Goal: Find specific page/section: Find specific page/section

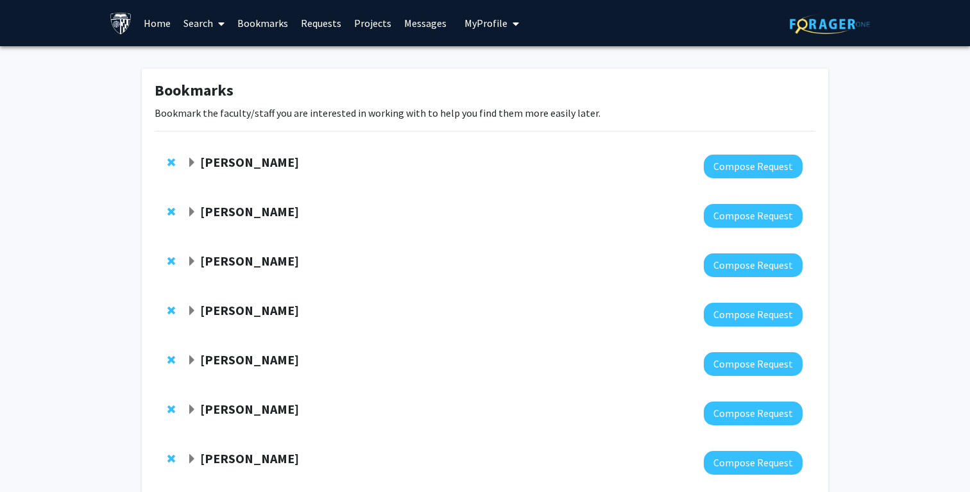
click at [201, 31] on link "Search" at bounding box center [204, 23] width 54 height 45
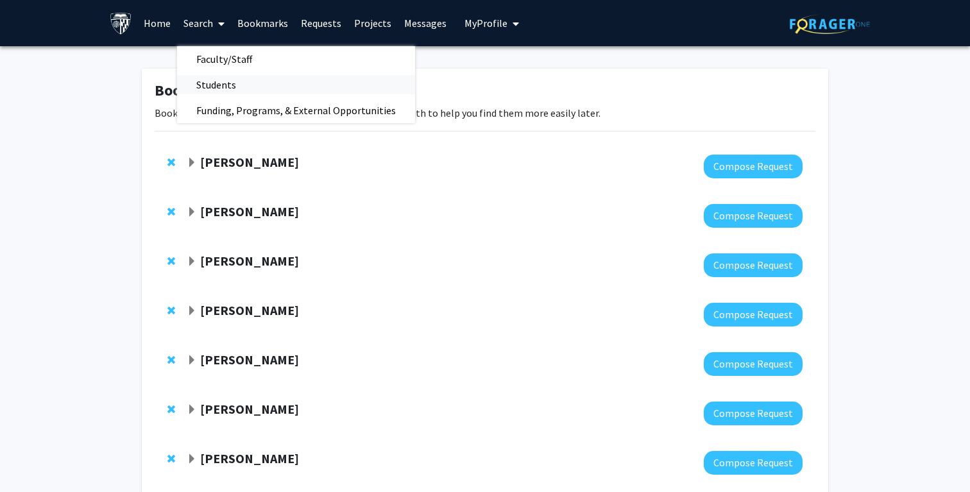
click at [215, 81] on span "Students" at bounding box center [216, 85] width 78 height 26
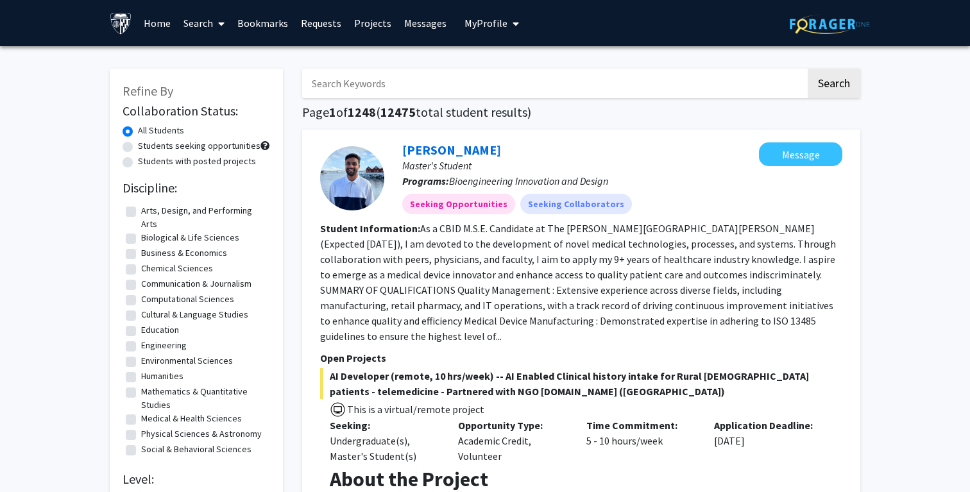
click at [214, 22] on span at bounding box center [219, 23] width 12 height 45
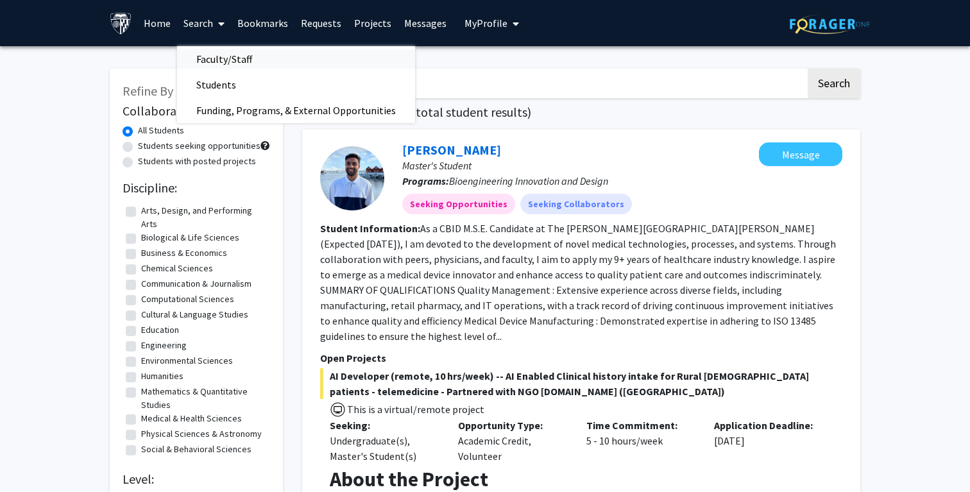
click at [216, 52] on span "Faculty/Staff" at bounding box center [224, 59] width 94 height 26
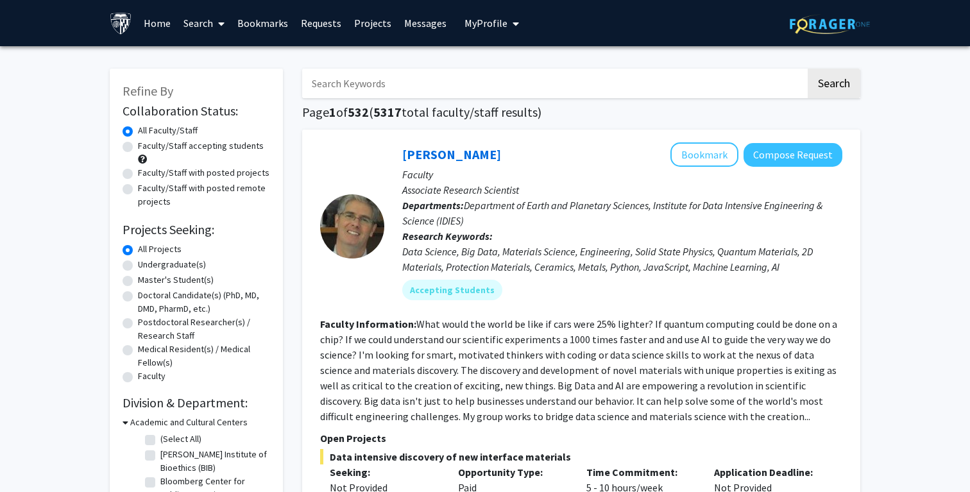
click at [376, 69] on input "Search Keywords" at bounding box center [553, 84] width 503 height 30
type input "tornheim"
click at [807, 69] on button "Search" at bounding box center [833, 84] width 53 height 30
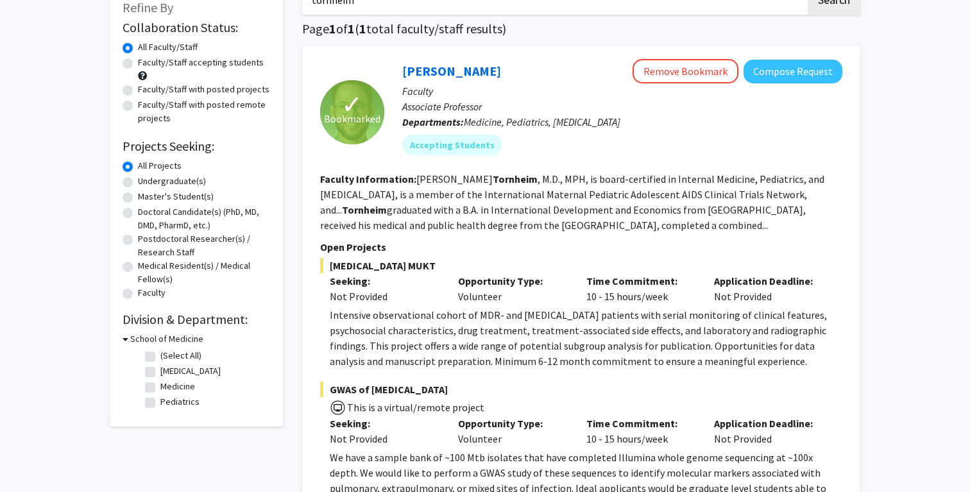
scroll to position [72, 0]
